Goal: Task Accomplishment & Management: Complete application form

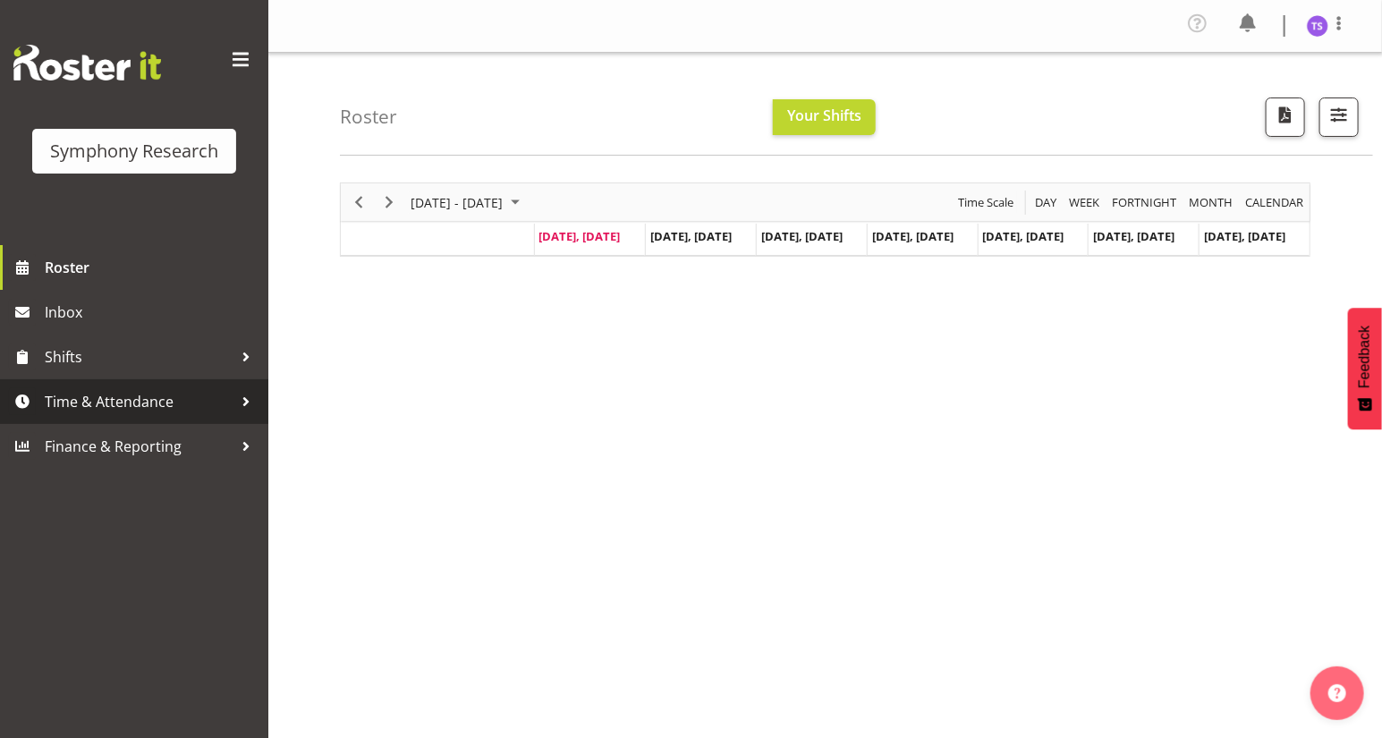
click at [131, 402] on span "Time & Attendance" at bounding box center [139, 401] width 188 height 27
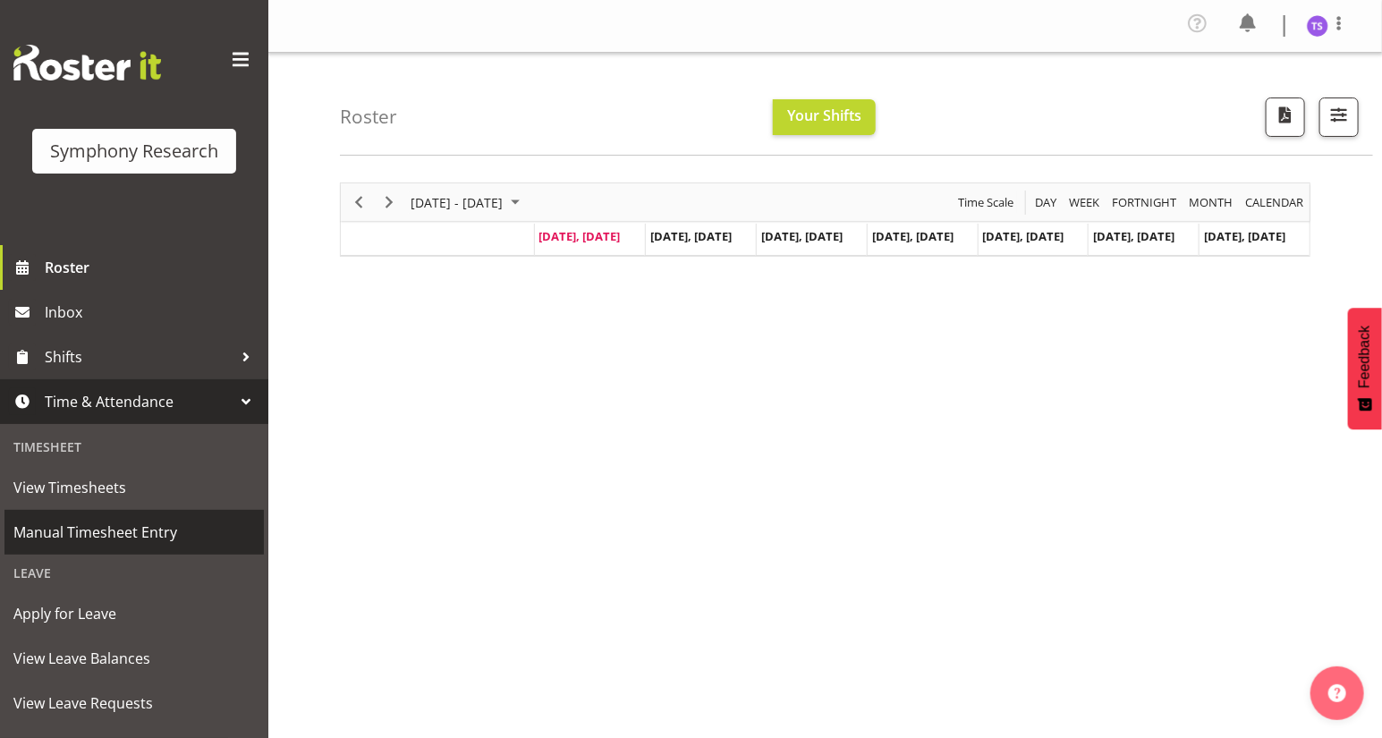
click at [97, 532] on span "Manual Timesheet Entry" at bounding box center [133, 532] width 241 height 27
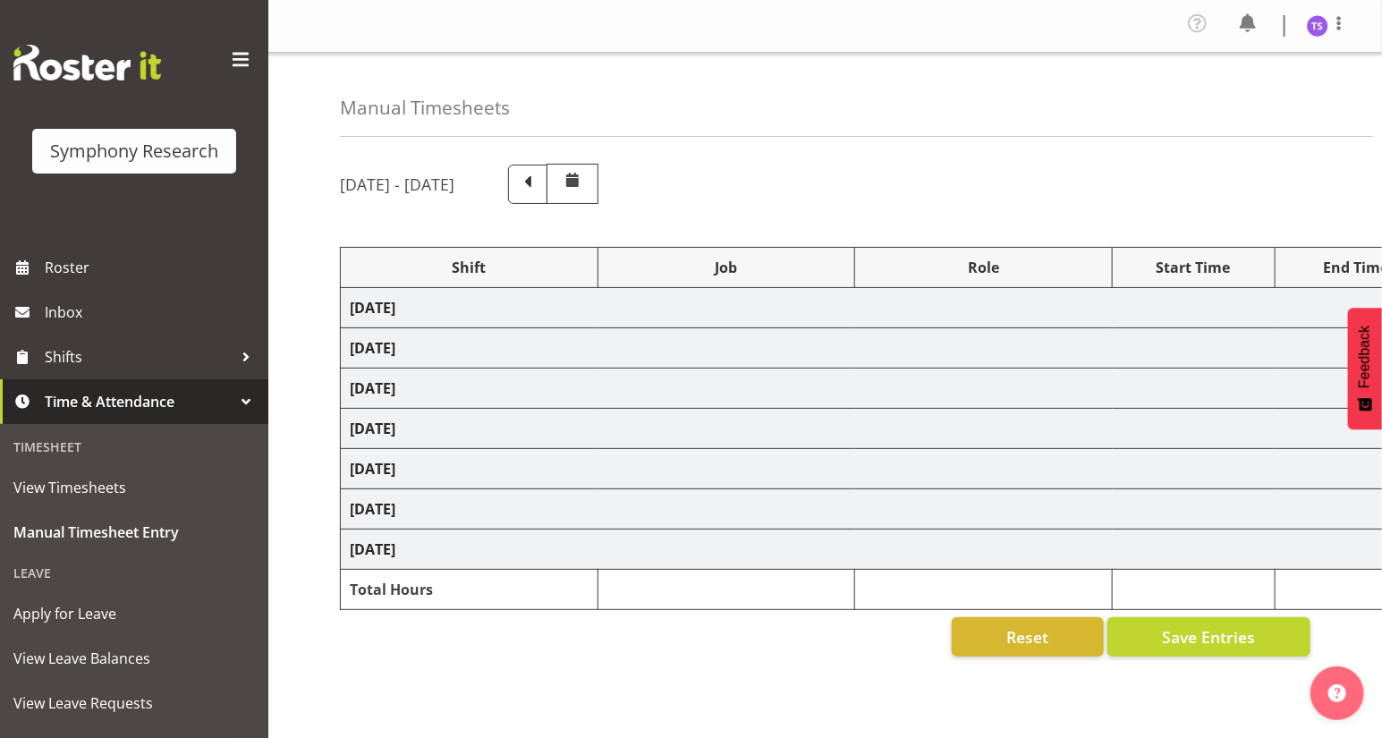
click at [570, 309] on td "[DATE]" at bounding box center [966, 308] width 1251 height 40
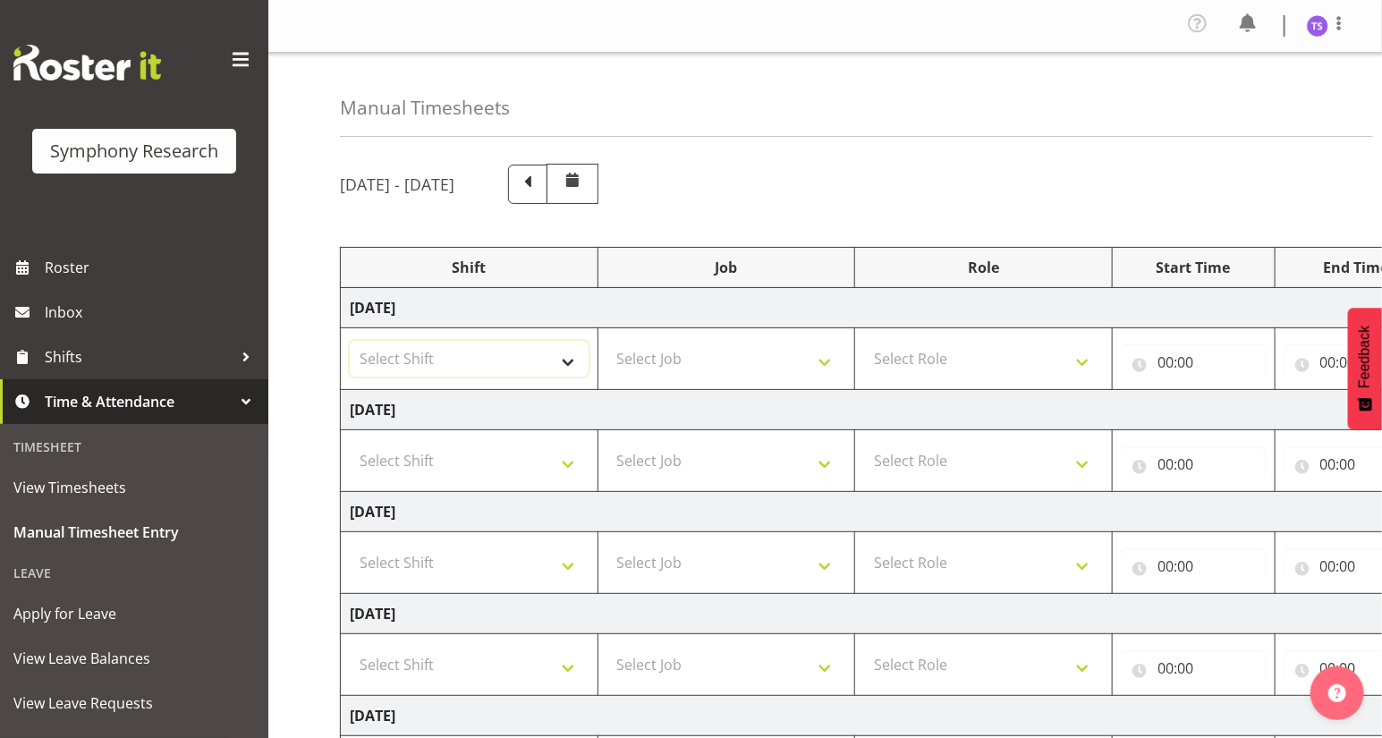
click at [563, 361] on select "Select Shift !!Weekend Residential (Roster IT Shift Label) *Business 9/10am ~ 4…" at bounding box center [469, 359] width 239 height 36
select select "26078"
click at [350, 341] on select "Select Shift !!Weekend Residential (Roster IT Shift Label) *Business 9/10am ~ 4…" at bounding box center [469, 359] width 239 height 36
click at [824, 360] on select "Select Job 550060 IF Admin 553492 World Poll Aus Wave 2 Main 2025 553493 World …" at bounding box center [726, 359] width 239 height 36
select select "9636"
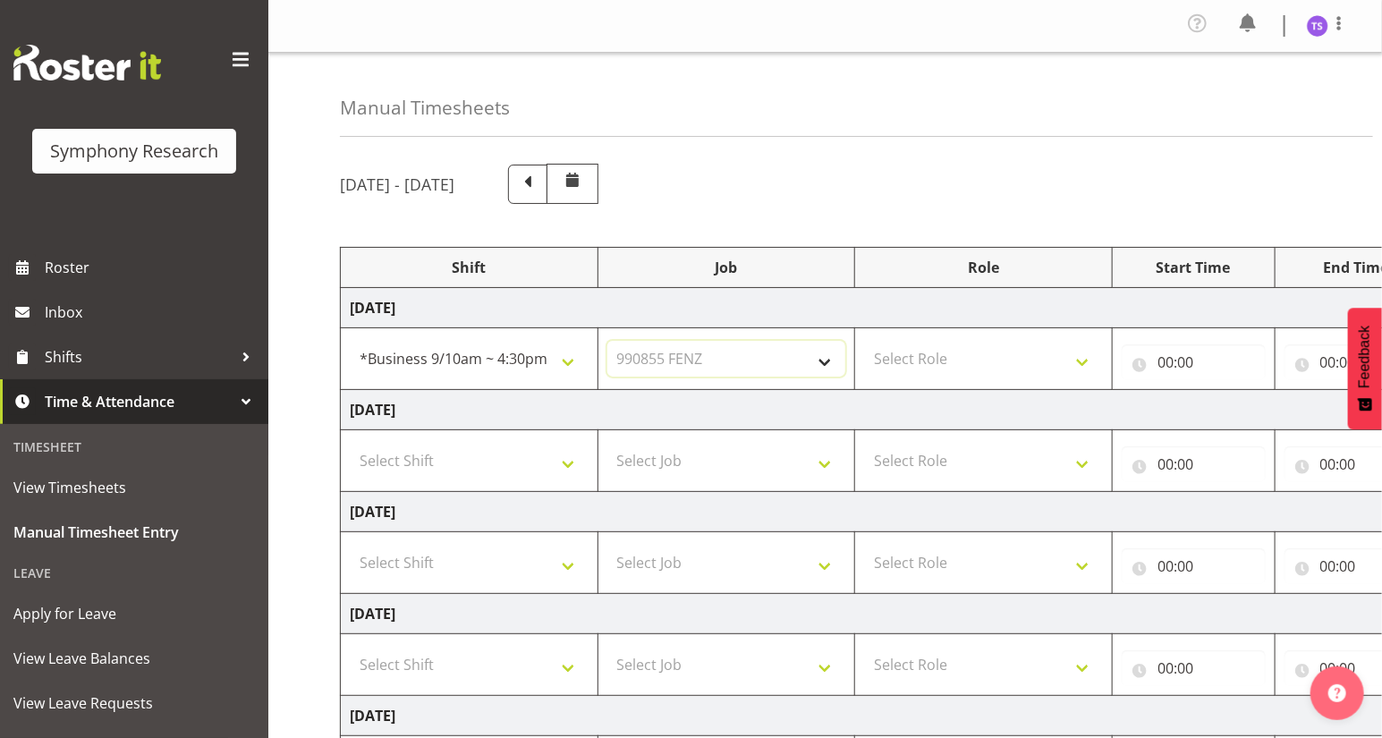
click at [607, 341] on select "Select Job 550060 IF Admin 553492 World Poll Aus Wave 2 Main 2025 553493 World …" at bounding box center [726, 359] width 239 height 36
click at [520, 360] on select "!!Weekend Residential (Roster IT Shift Label) *Business 9/10am ~ 4:30pm *Busine…" at bounding box center [469, 359] width 239 height 36
select select "32690"
click at [350, 341] on select "!!Weekend Residential (Roster IT Shift Label) *Business 9/10am ~ 4:30pm *Busine…" at bounding box center [469, 359] width 239 height 36
click at [955, 363] on select "Select Role Briefing Interviewing" at bounding box center [983, 359] width 239 height 36
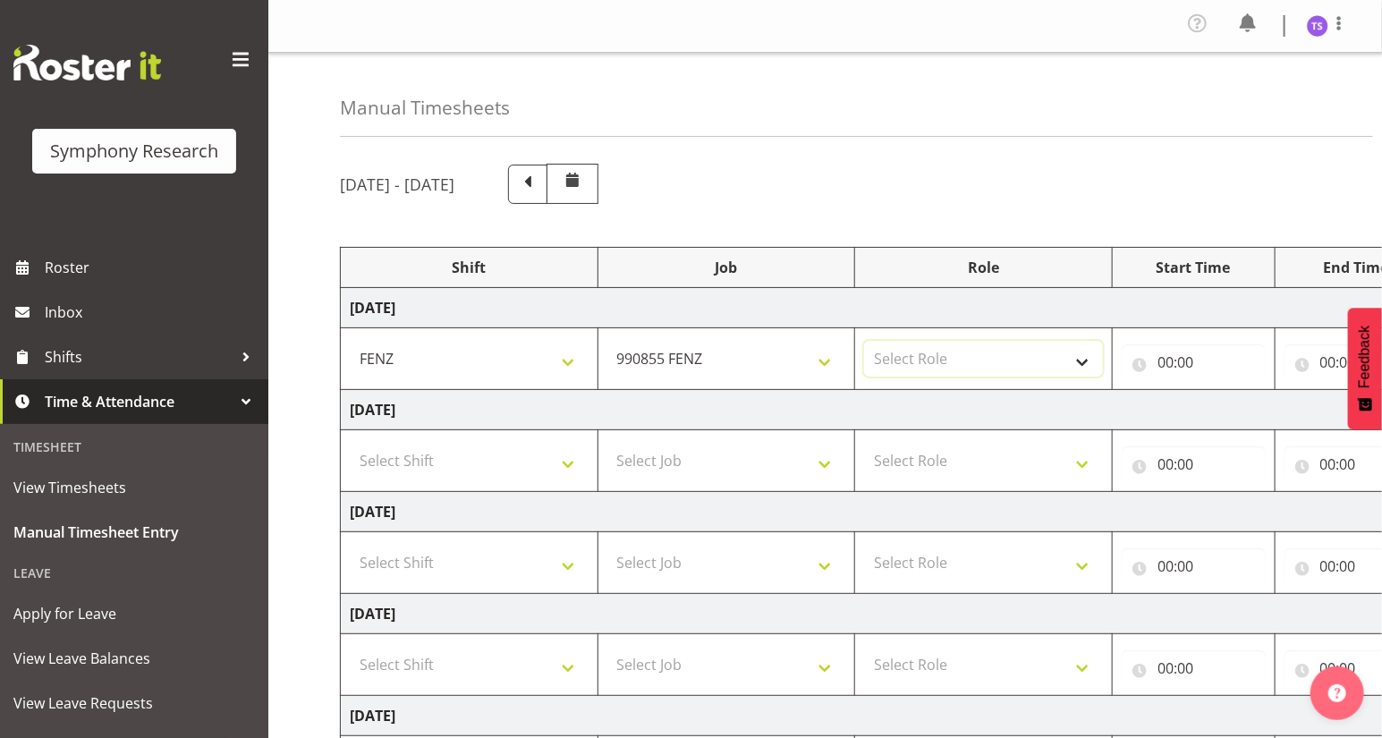
select select "47"
click at [864, 341] on select "Select Role Briefing Interviewing" at bounding box center [983, 359] width 239 height 36
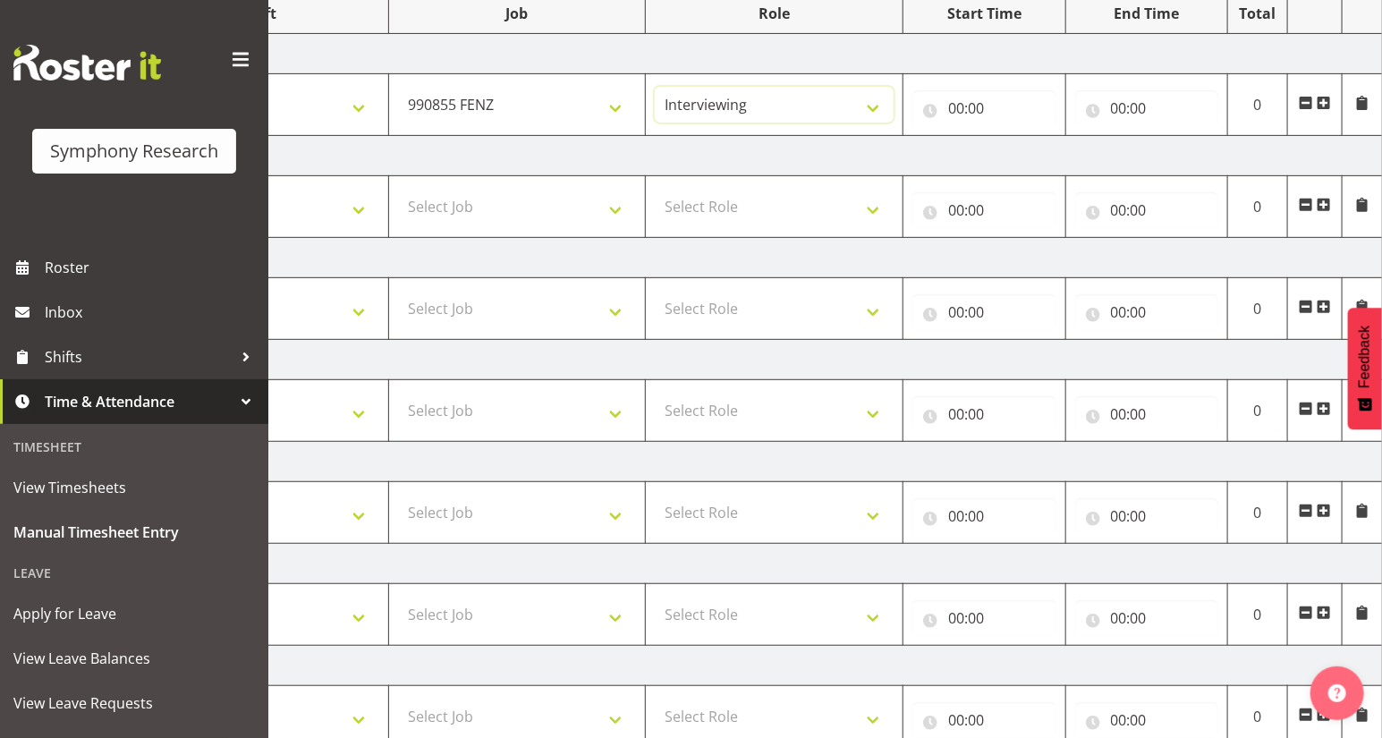
scroll to position [128, 0]
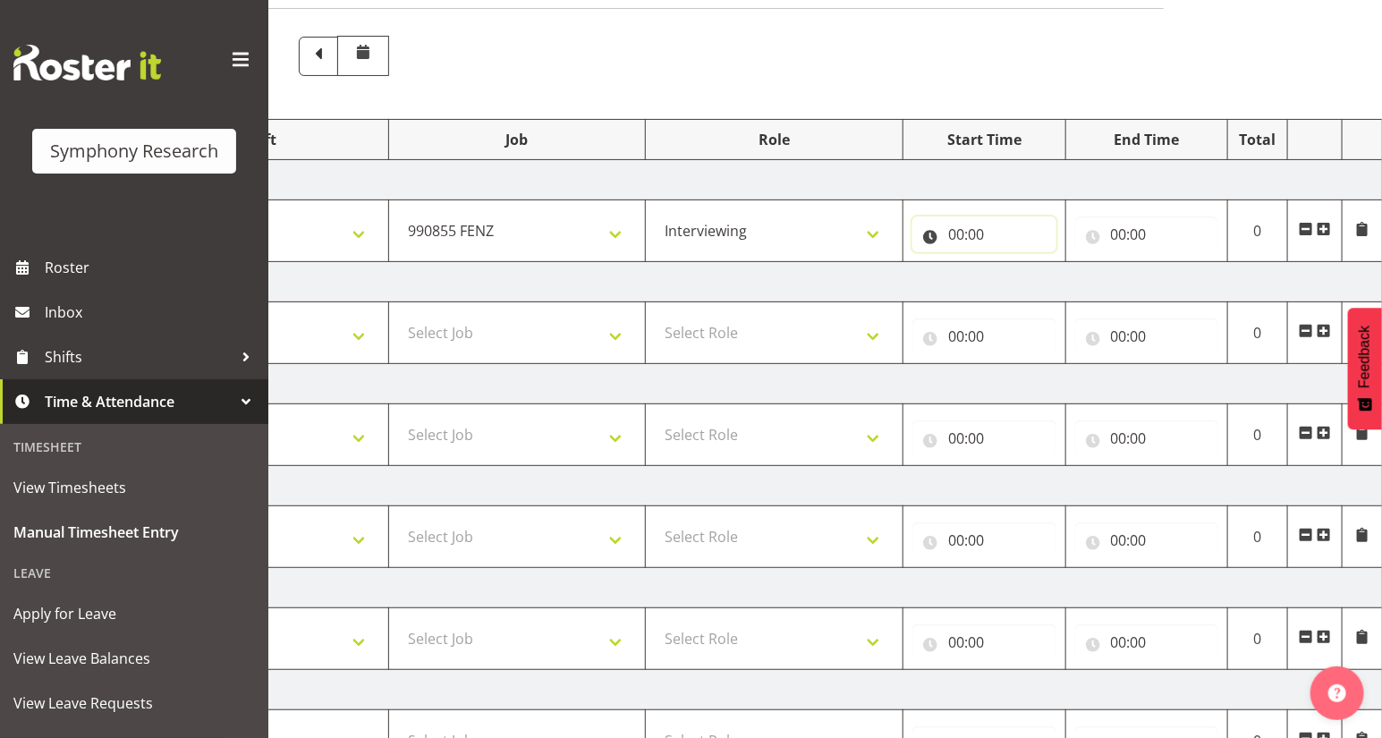
click at [960, 241] on input "00:00" at bounding box center [984, 234] width 144 height 36
click at [1030, 283] on select "00 01 02 03 04 05 06 07 08 09 10 11 12 13 14 15 16 17 18 19 20 21 22 23" at bounding box center [1034, 281] width 40 height 36
select select "9"
click at [1014, 263] on select "00 01 02 03 04 05 06 07 08 09 10 11 12 13 14 15 16 17 18 19 20 21 22 23" at bounding box center [1034, 281] width 40 height 36
type input "09:00"
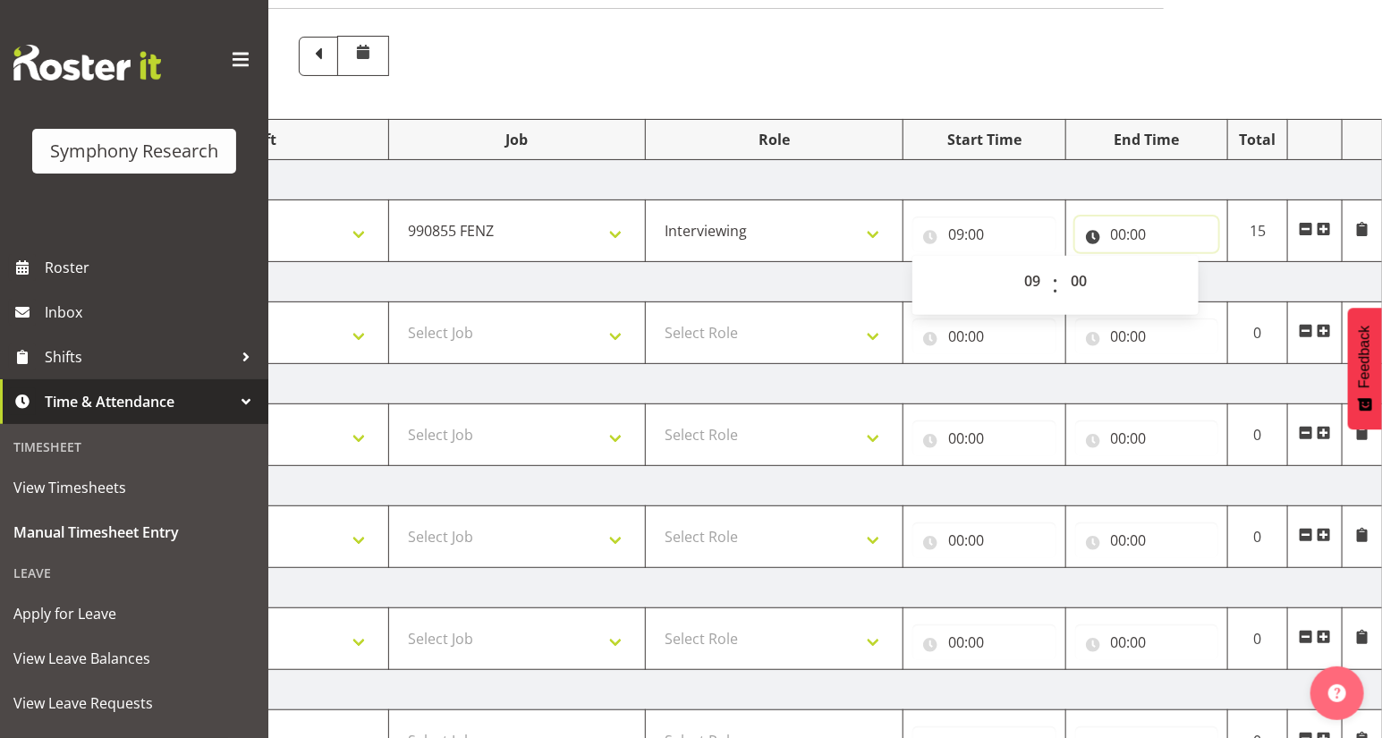
click at [1129, 235] on input "00:00" at bounding box center [1147, 234] width 144 height 36
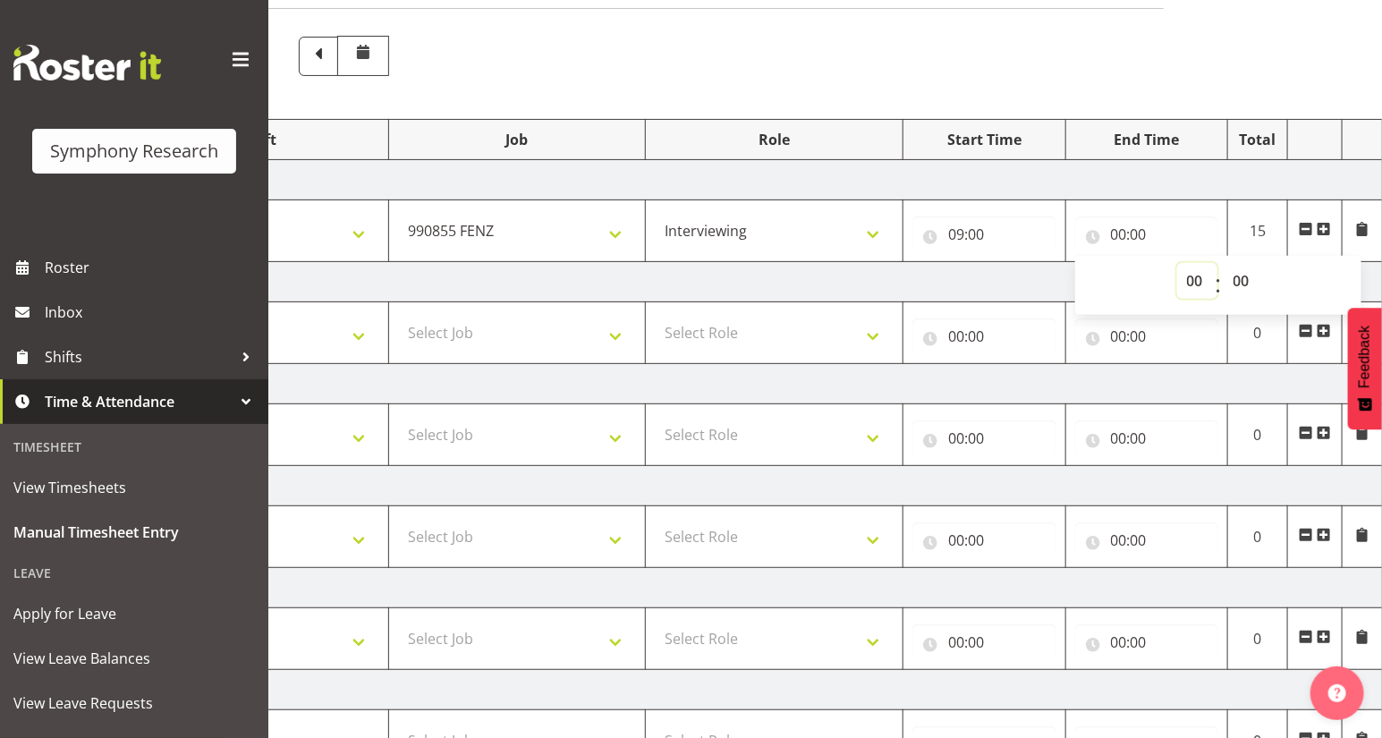
click at [1187, 282] on select "00 01 02 03 04 05 06 07 08 09 10 11 12 13 14 15 16 17 18 19 20 21 22 23" at bounding box center [1197, 281] width 40 height 36
select select "12"
click at [1177, 263] on select "00 01 02 03 04 05 06 07 08 09 10 11 12 13 14 15 16 17 18 19 20 21 22 23" at bounding box center [1197, 281] width 40 height 36
type input "12:00"
click at [1322, 227] on span at bounding box center [1323, 229] width 14 height 14
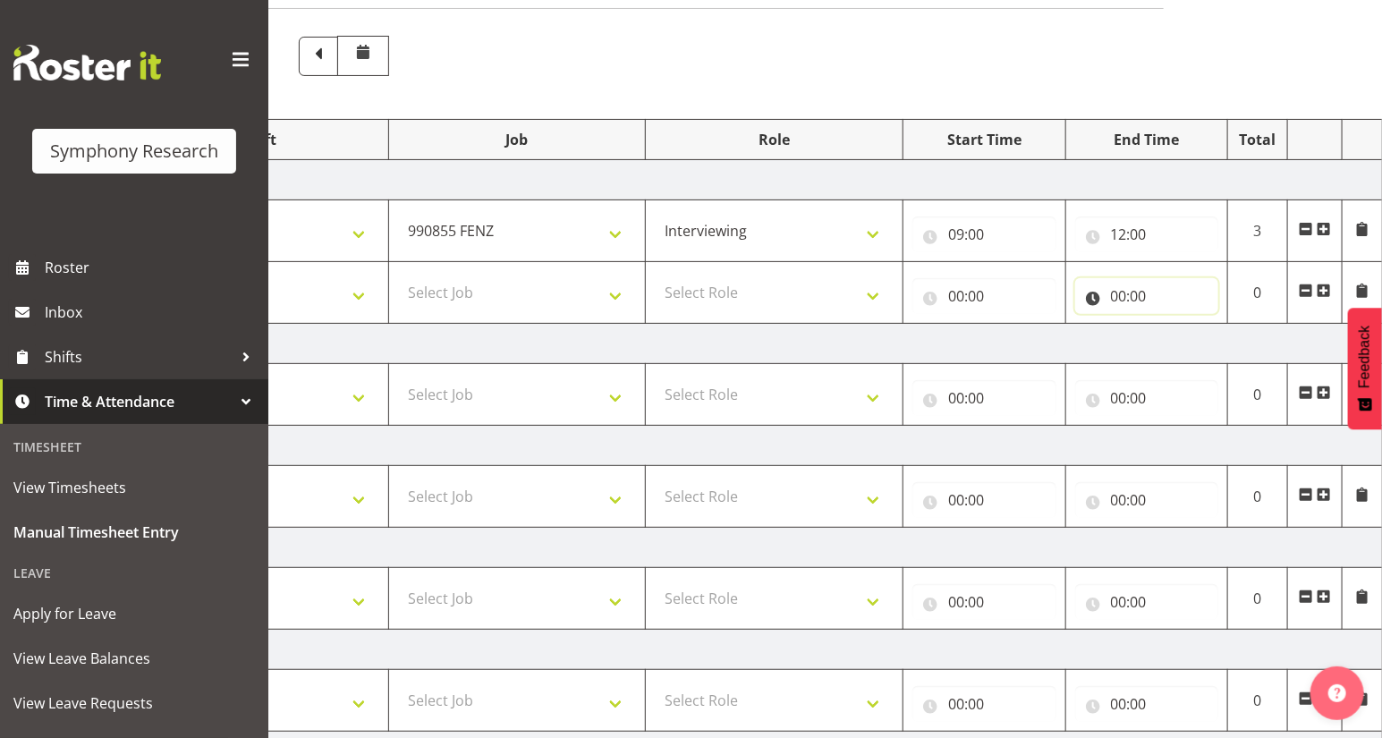
click at [1117, 295] on input "00:00" at bounding box center [1147, 296] width 144 height 36
click at [1195, 346] on select "00 01 02 03 04 05 06 07 08 09 10 11 12 13 14 15 16 17 18 19 20 21 22 23" at bounding box center [1197, 343] width 40 height 36
select select "13"
click at [1177, 325] on select "00 01 02 03 04 05 06 07 08 09 10 11 12 13 14 15 16 17 18 19 20 21 22 23" at bounding box center [1197, 343] width 40 height 36
type input "13:00"
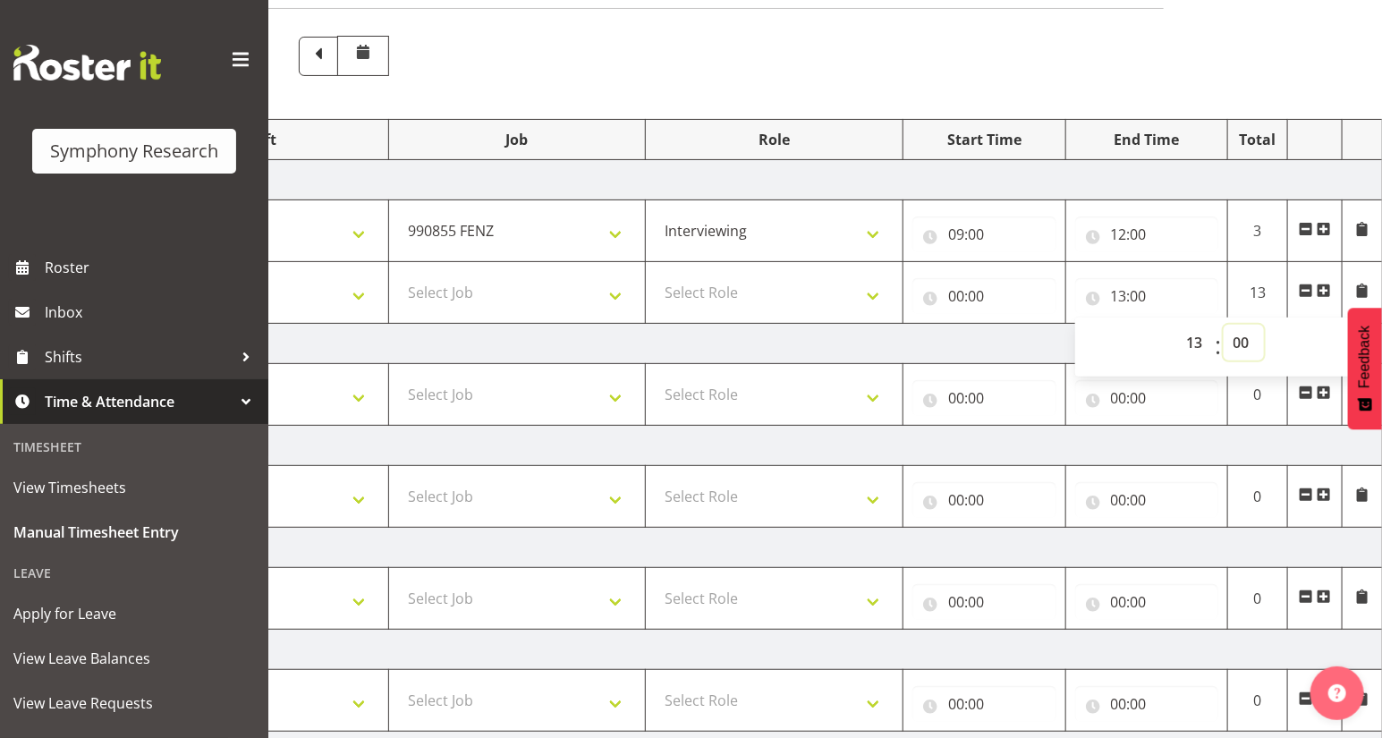
click at [1236, 347] on select "00 01 02 03 04 05 06 07 08 09 10 11 12 13 14 15 16 17 18 19 20 21 22 23 24 25 2…" at bounding box center [1243, 343] width 40 height 36
select select "14"
click at [1223, 325] on select "00 01 02 03 04 05 06 07 08 09 10 11 12 13 14 15 16 17 18 19 20 21 22 23 24 25 2…" at bounding box center [1243, 343] width 40 height 36
type input "13:14"
click at [961, 303] on input "00:00" at bounding box center [984, 296] width 144 height 36
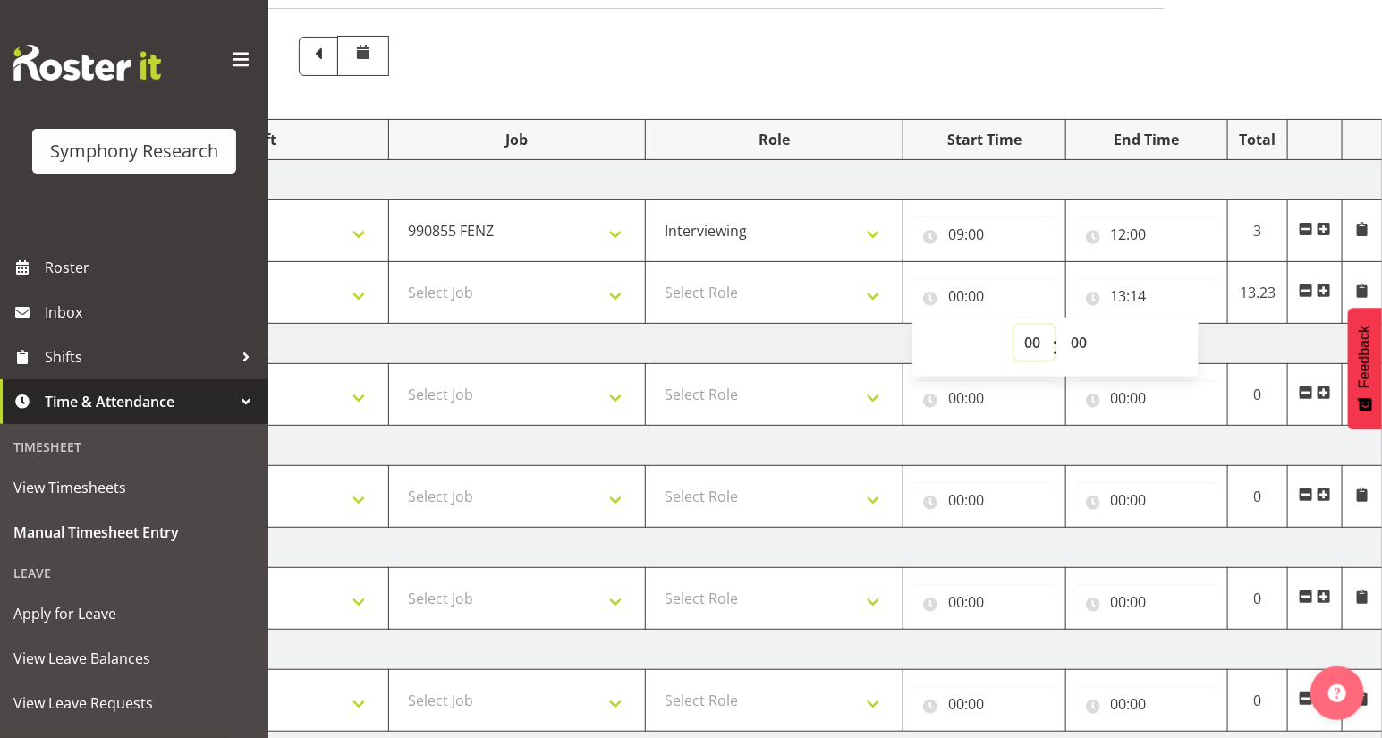
click at [1027, 345] on select "00 01 02 03 04 05 06 07 08 09 10 11 12 13 14 15 16 17 18 19 20 21 22 23" at bounding box center [1034, 343] width 40 height 36
select select "12"
click at [1014, 325] on select "00 01 02 03 04 05 06 07 08 09 10 11 12 13 14 15 16 17 18 19 20 21 22 23" at bounding box center [1034, 343] width 40 height 36
type input "12:00"
click at [871, 292] on select "Select Role Briefing Interviewing" at bounding box center [774, 293] width 239 height 36
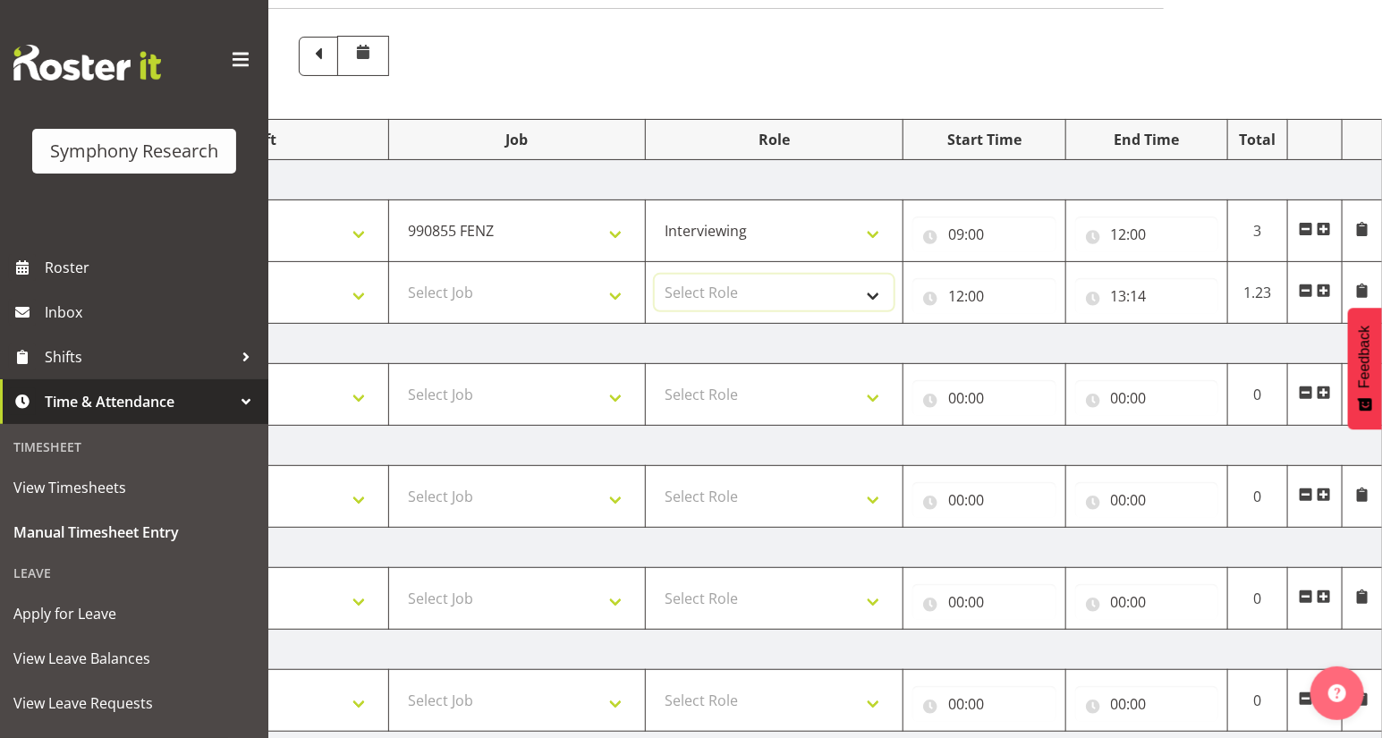
select select "297"
click at [655, 275] on select "Select Role Briefing Interviewing" at bounding box center [774, 293] width 239 height 36
click at [614, 295] on select "Select Job 550060 IF Admin 553492 World Poll Aus Wave 2 Main 2025 553493 World …" at bounding box center [517, 293] width 239 height 36
select select "10587"
click at [398, 275] on select "Select Job 550060 IF Admin 553492 World Poll Aus Wave 2 Main 2025 553493 World …" at bounding box center [517, 293] width 239 height 36
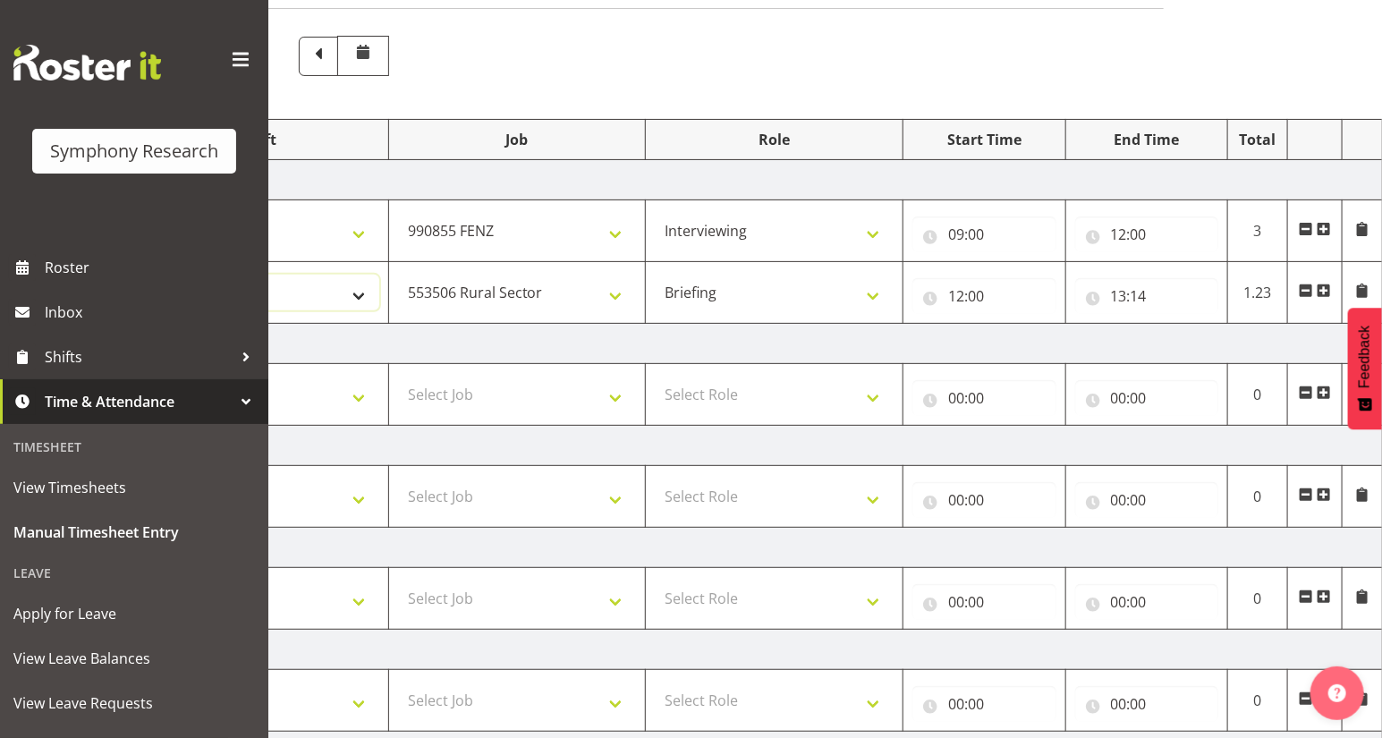
click at [353, 299] on select "Select Shift !!Weekend Residential (Roster IT Shift Label) *Business 9/10am ~ 4…" at bounding box center [259, 293] width 239 height 36
select select "81297"
click at [140, 275] on select "Select Shift !!Weekend Residential (Roster IT Shift Label) *Business 9/10am ~ 4…" at bounding box center [259, 293] width 239 height 36
click at [1321, 287] on span at bounding box center [1323, 290] width 14 height 14
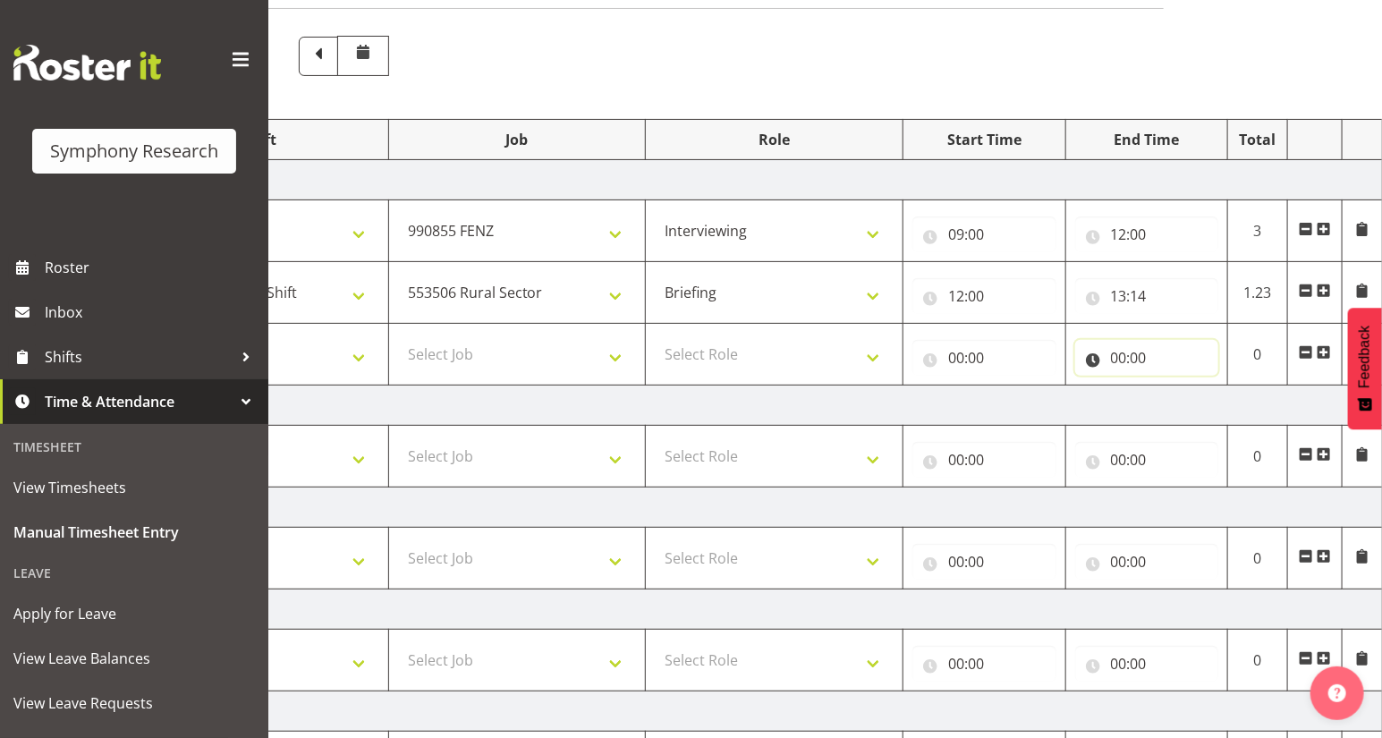
click at [1118, 368] on input "00:00" at bounding box center [1147, 358] width 144 height 36
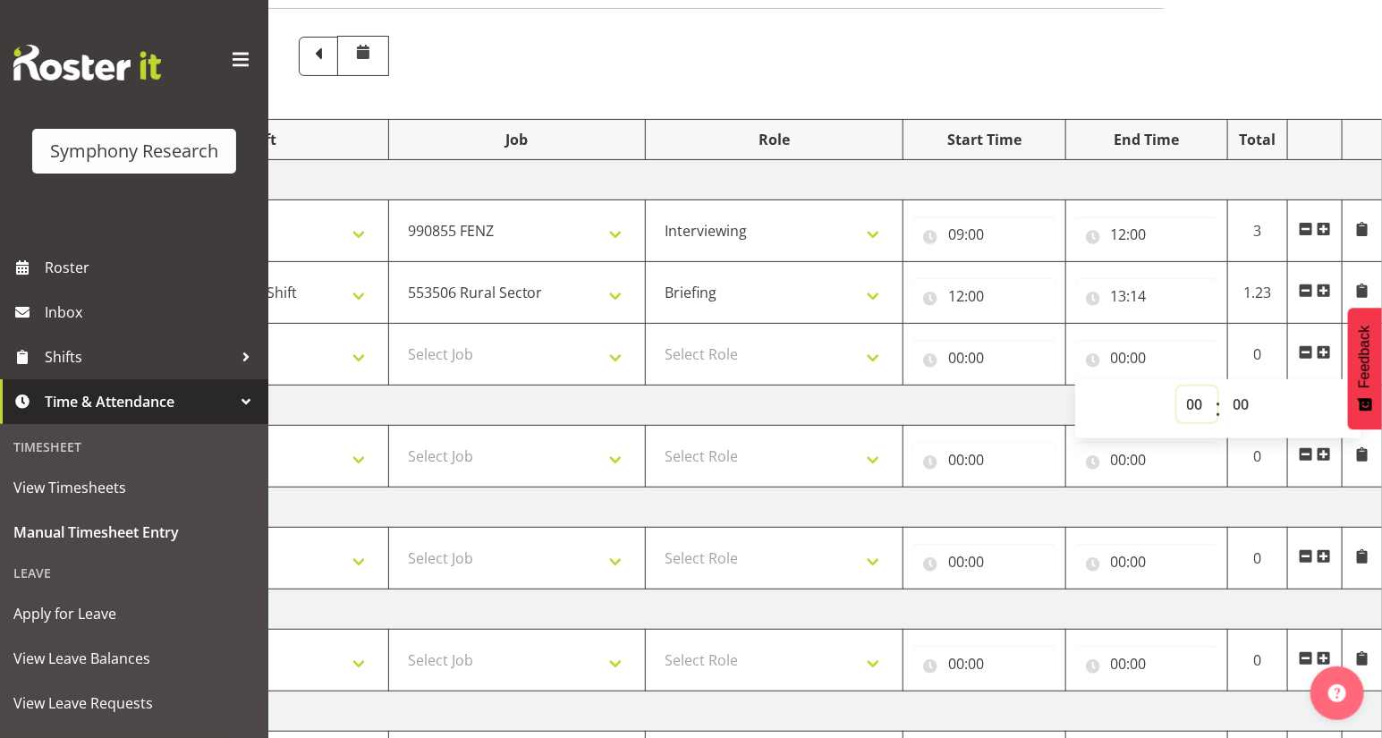
click at [1188, 407] on select "00 01 02 03 04 05 06 07 08 09 10 11 12 13 14 15 16 17 18 19 20 21 22 23" at bounding box center [1197, 404] width 40 height 36
select select "16"
click at [1177, 386] on select "00 01 02 03 04 05 06 07 08 09 10 11 12 13 14 15 16 17 18 19 20 21 22 23" at bounding box center [1197, 404] width 40 height 36
type input "16:00"
click at [949, 363] on input "00:00" at bounding box center [984, 358] width 144 height 36
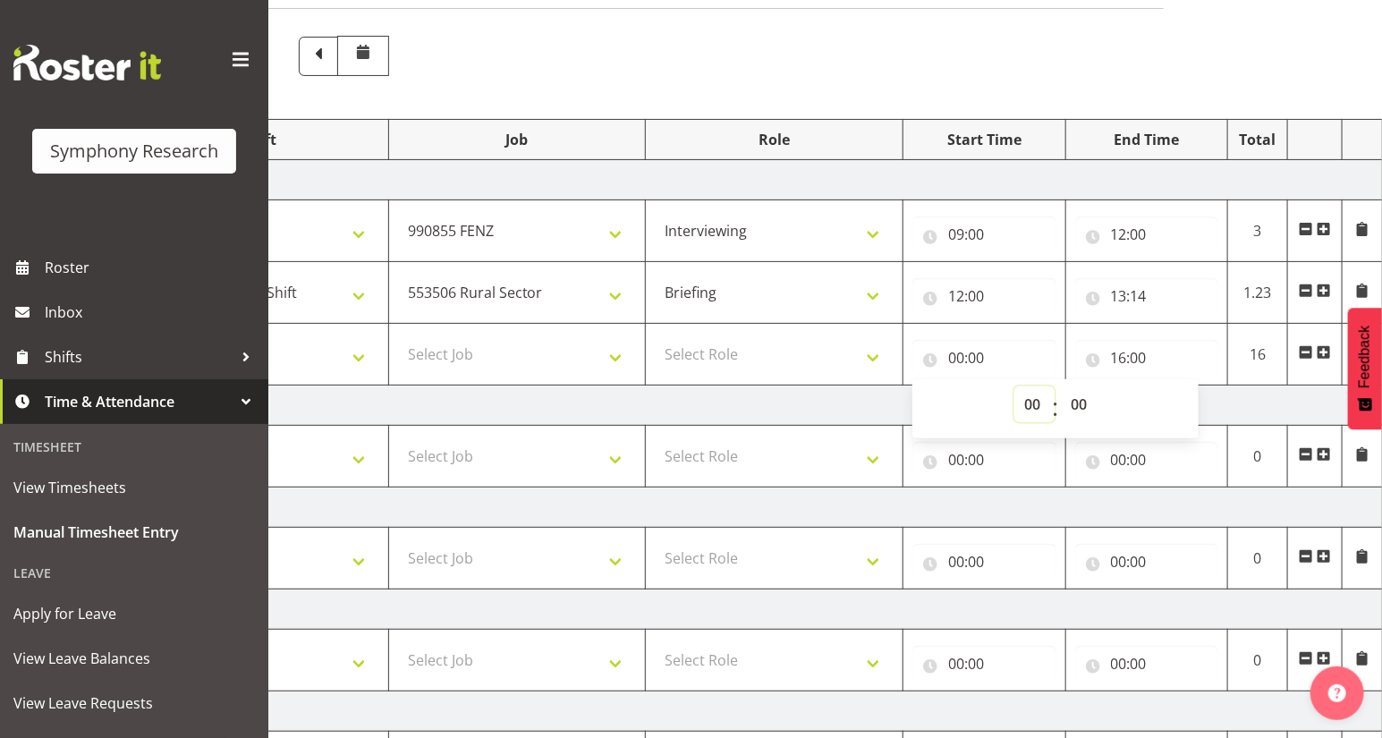
click at [1030, 409] on select "00 01 02 03 04 05 06 07 08 09 10 11 12 13 14 15 16 17 18 19 20 21 22 23" at bounding box center [1034, 404] width 40 height 36
select select "13"
click at [1014, 386] on select "00 01 02 03 04 05 06 07 08 09 10 11 12 13 14 15 16 17 18 19 20 21 22 23" at bounding box center [1034, 404] width 40 height 36
type input "13:00"
click at [1077, 403] on select "00 01 02 03 04 05 06 07 08 09 10 11 12 13 14 15 16 17 18 19 20 21 22 23 24 25 2…" at bounding box center [1081, 404] width 40 height 36
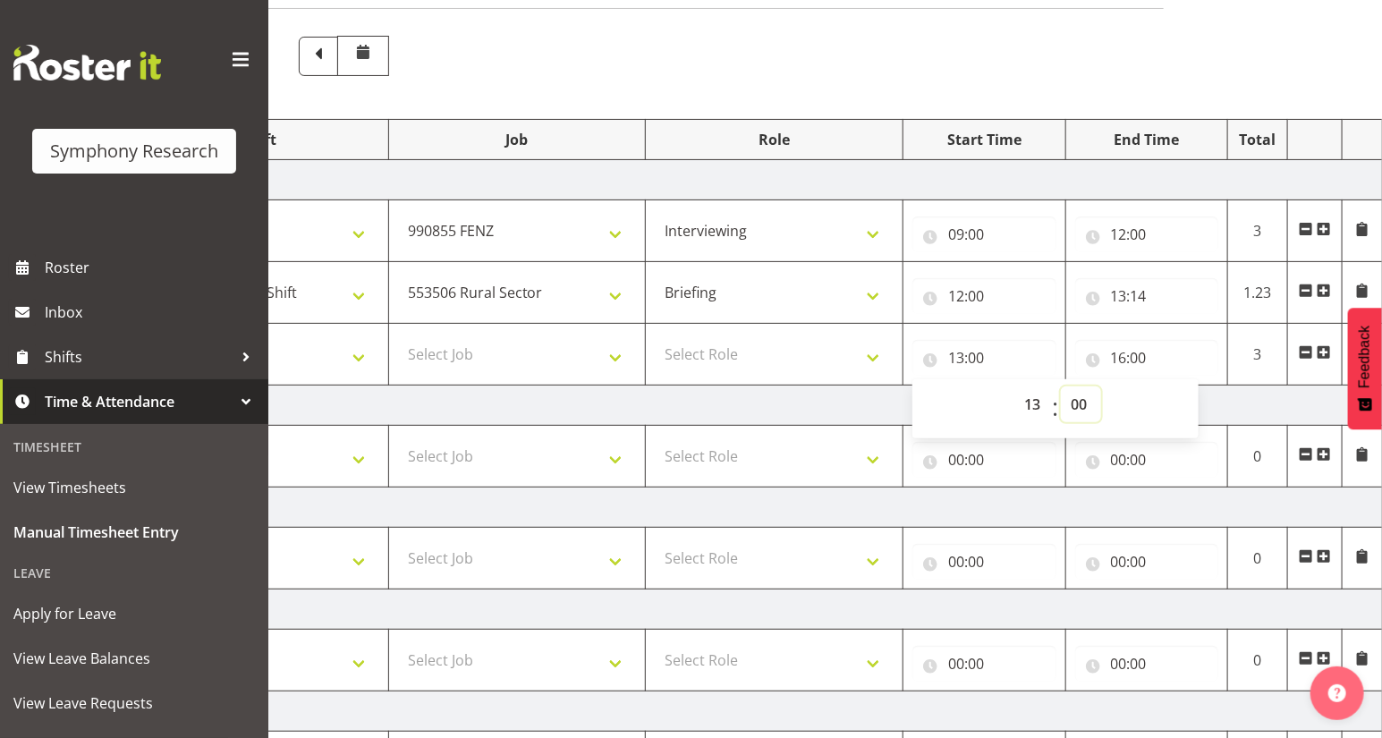
select select "44"
click at [1061, 386] on select "00 01 02 03 04 05 06 07 08 09 10 11 12 13 14 15 16 17 18 19 20 21 22 23 24 25 2…" at bounding box center [1081, 404] width 40 height 36
type input "13:44"
click at [867, 358] on select "Select Role Briefing Interviewing" at bounding box center [774, 354] width 239 height 36
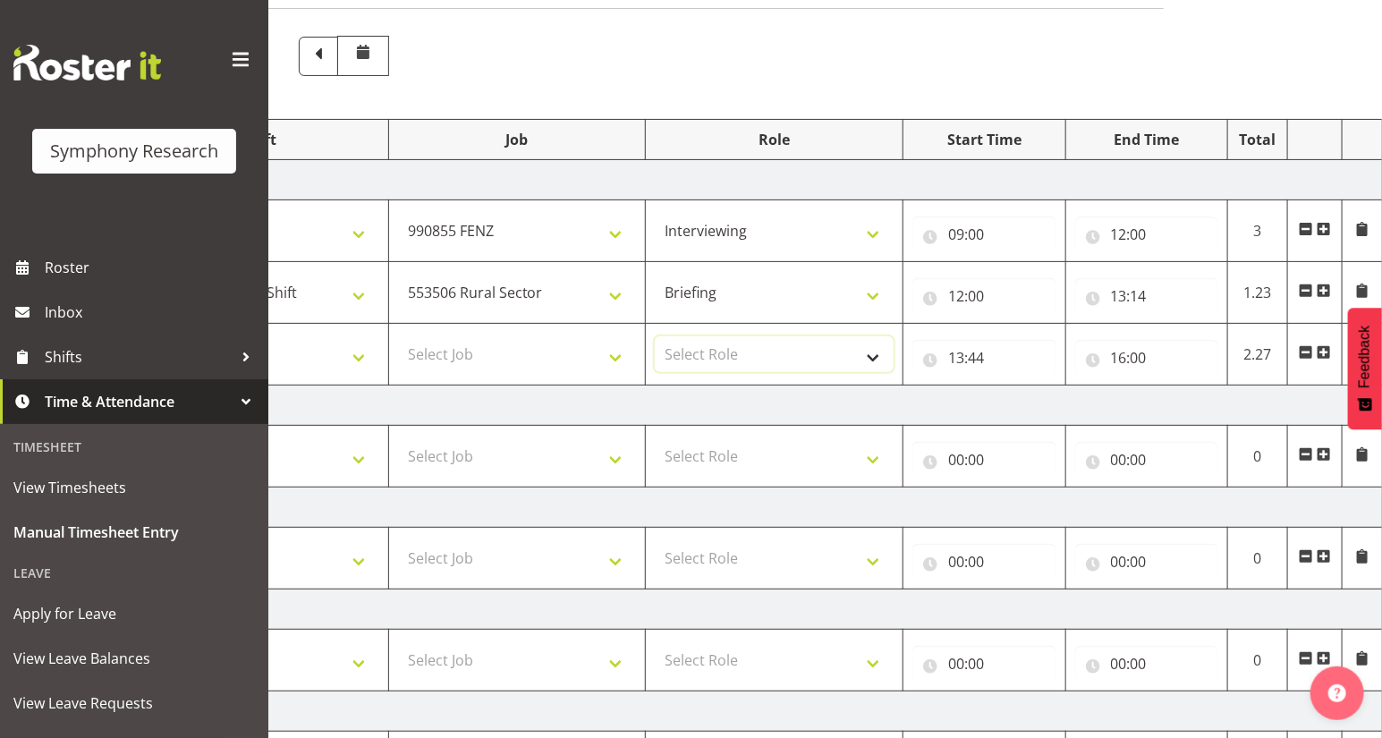
select select "47"
click at [655, 336] on select "Select Role Briefing Interviewing" at bounding box center [774, 354] width 239 height 36
click at [614, 356] on select "Select Job 550060 IF Admin 553492 World Poll Aus Wave 2 Main 2025 553493 World …" at bounding box center [517, 354] width 239 height 36
select select "10587"
click at [398, 336] on select "Select Job 550060 IF Admin 553492 World Poll Aus Wave 2 Main 2025 553493 World …" at bounding box center [517, 354] width 239 height 36
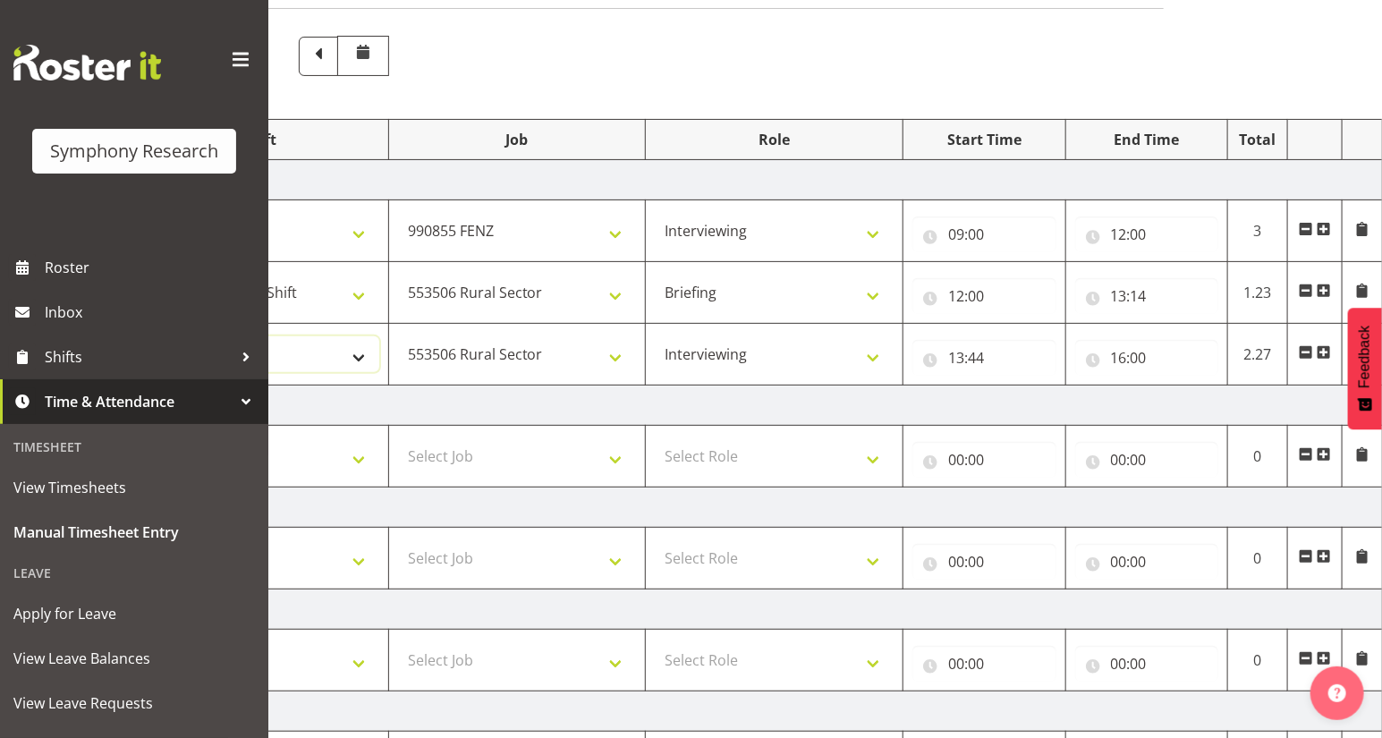
click at [351, 356] on select "Select Shift !!Weekend Residential (Roster IT Shift Label) *Business 9/10am ~ 4…" at bounding box center [259, 354] width 239 height 36
select select "81297"
click at [140, 336] on select "Select Shift !!Weekend Residential (Roster IT Shift Label) *Business 9/10am ~ 4…" at bounding box center [259, 354] width 239 height 36
click at [1320, 353] on span at bounding box center [1323, 352] width 14 height 14
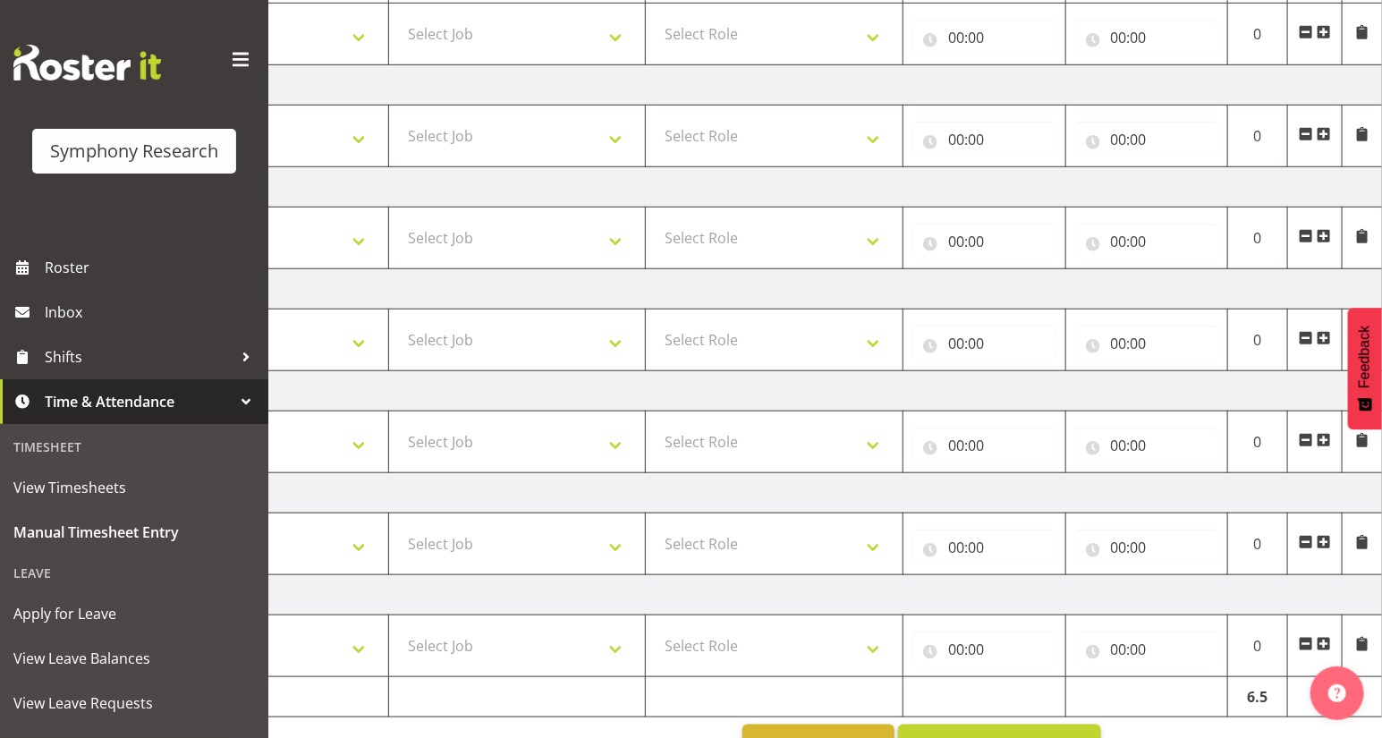
scroll to position [535, 0]
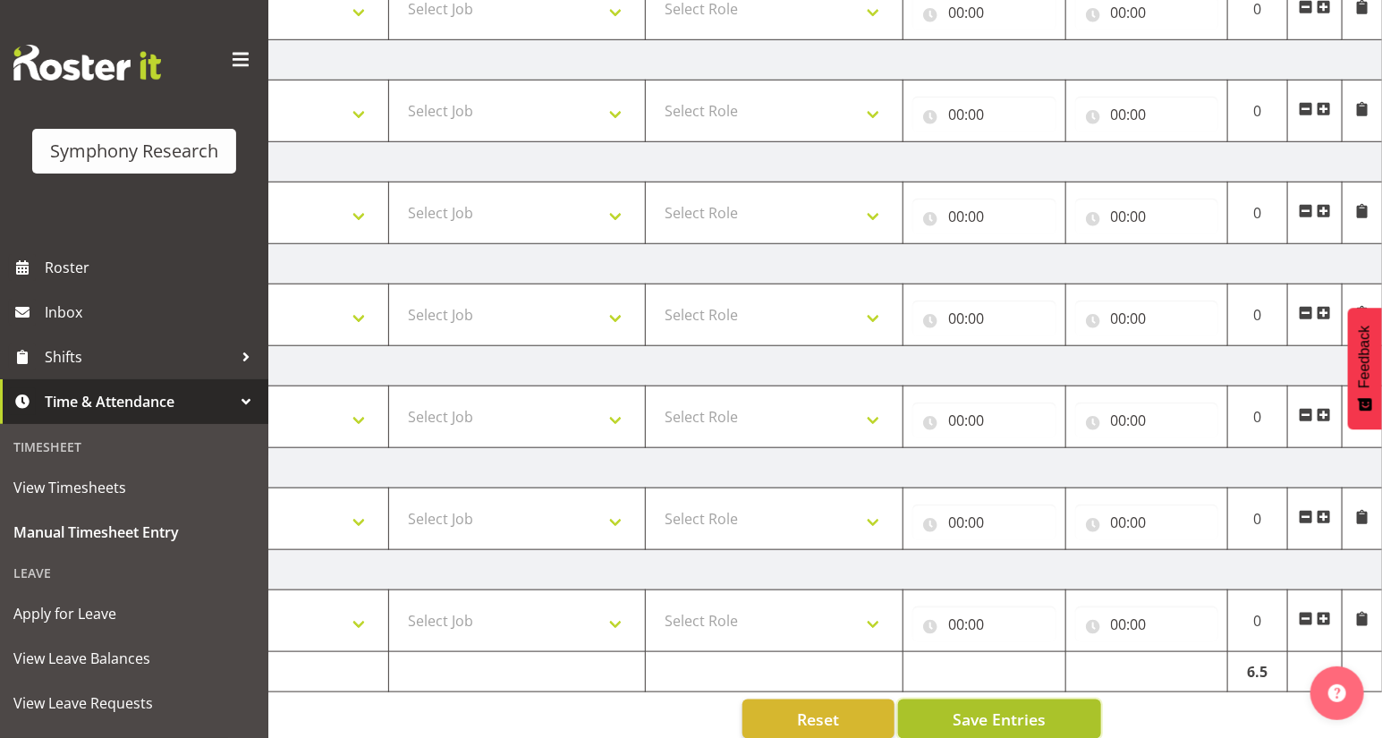
click at [1019, 720] on span "Save Entries" at bounding box center [998, 718] width 93 height 23
click at [1020, 718] on span "Save Entries" at bounding box center [998, 718] width 93 height 23
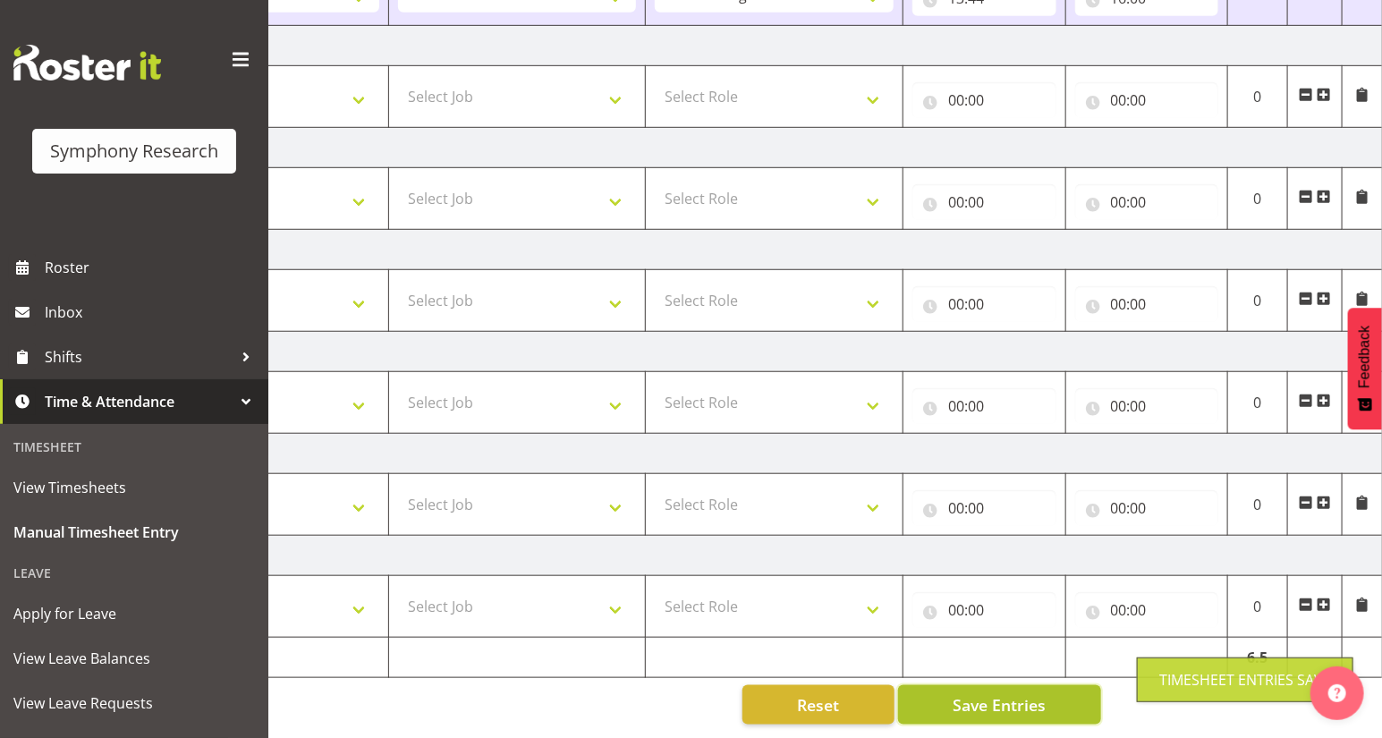
click at [1020, 718] on div "[DATE] - [DATE] Shift Job Role Start Time End Time Total [DATE] !!Weekend Resid…" at bounding box center [652, 200] width 1042 height 1075
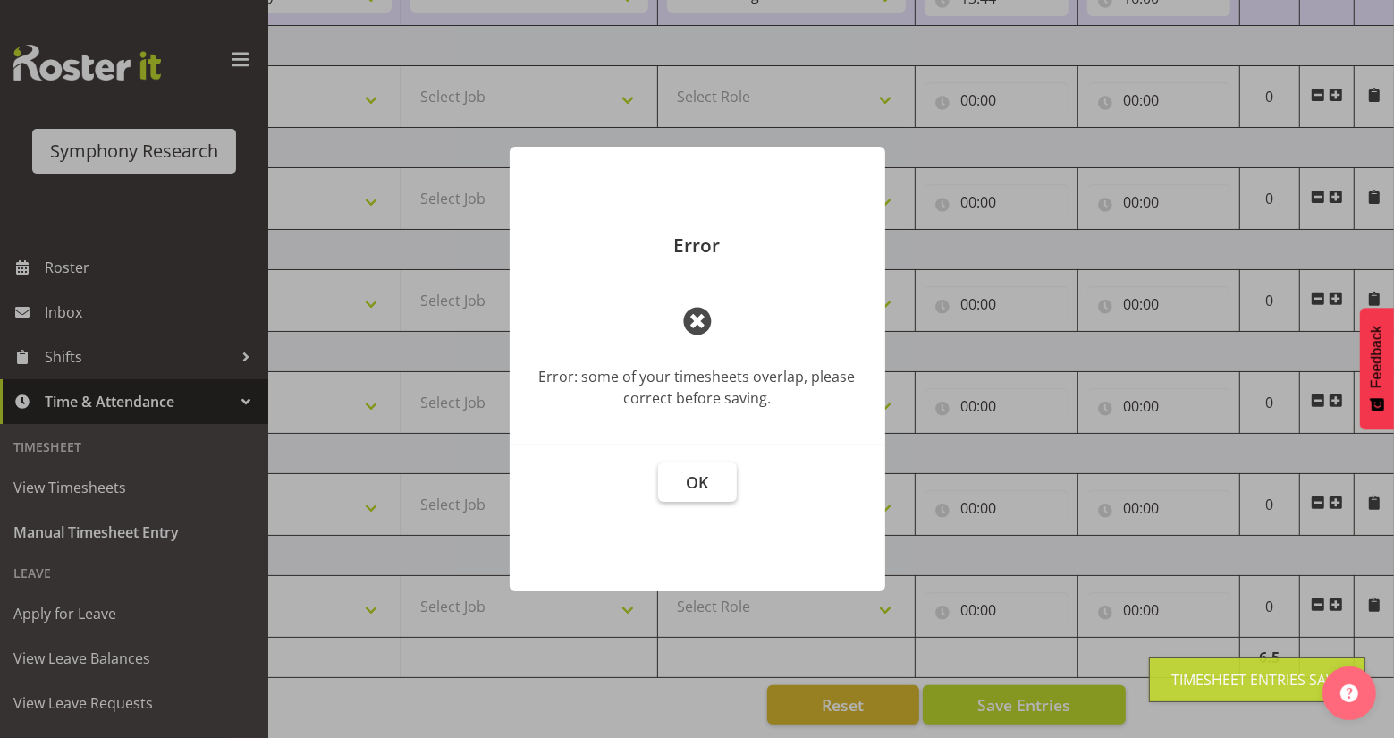
click at [681, 480] on button "OK" at bounding box center [697, 481] width 79 height 39
